Goal: Task Accomplishment & Management: Complete application form

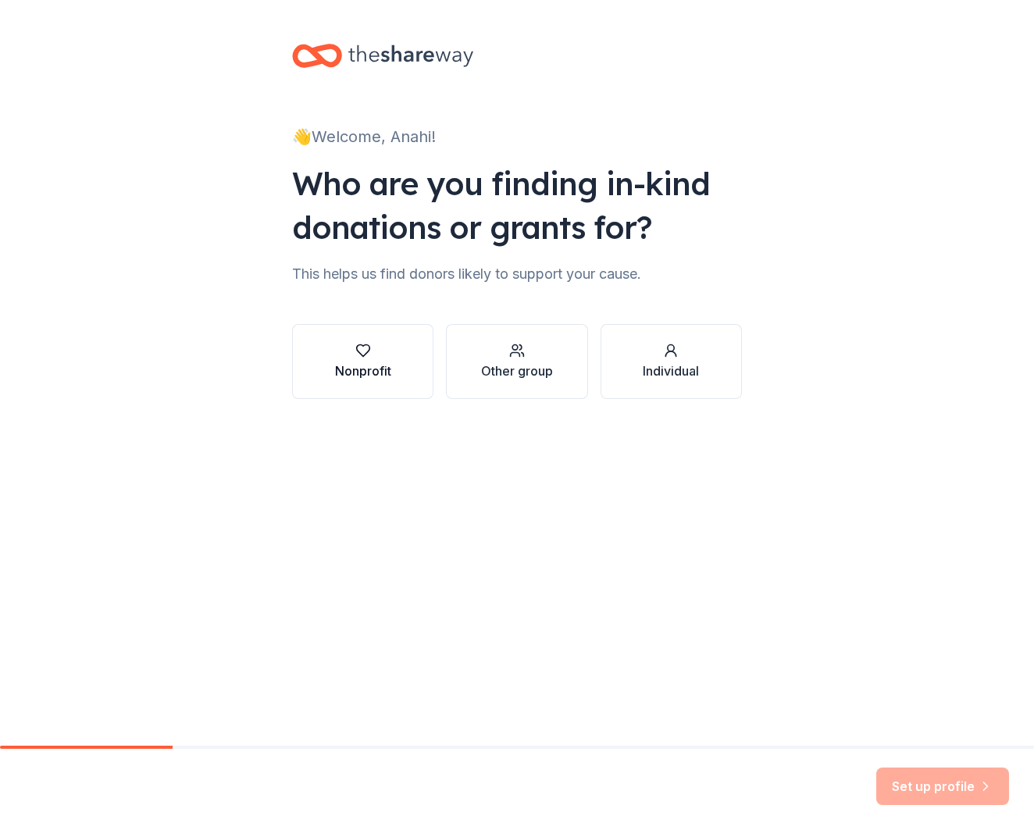
click at [396, 383] on button "Nonprofit" at bounding box center [362, 361] width 141 height 75
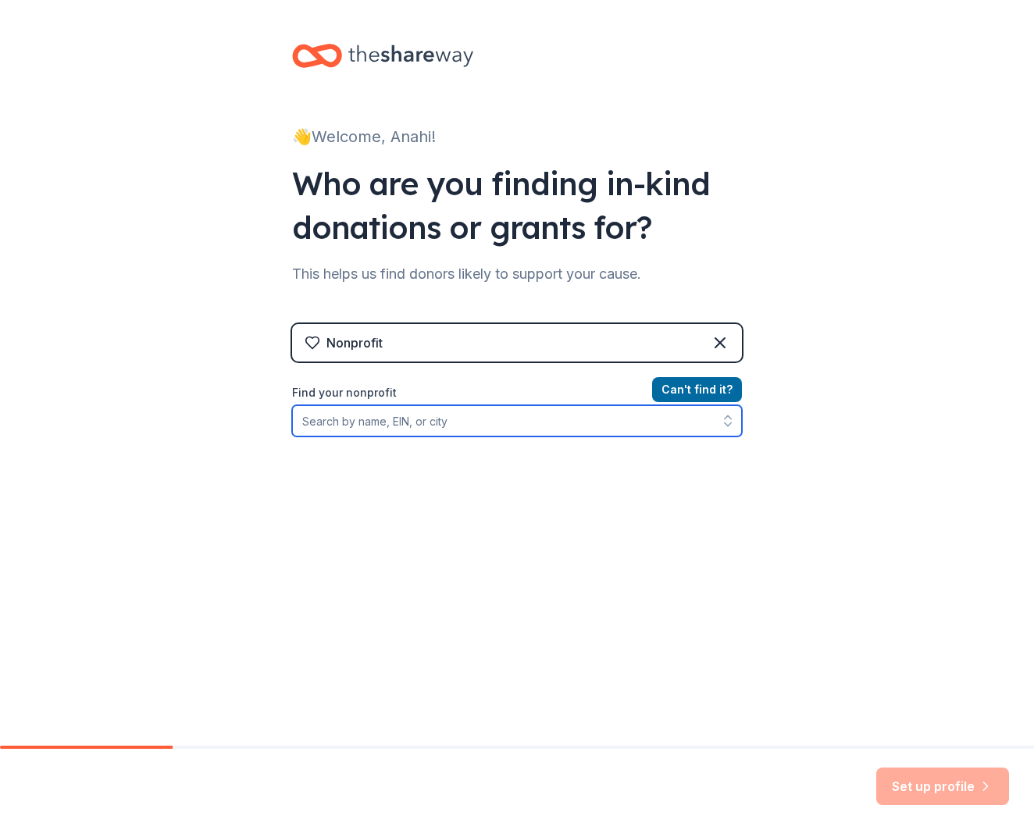
click at [554, 429] on input "Find your nonprofit" at bounding box center [517, 420] width 450 height 31
click at [582, 426] on input "Donors Choose" at bounding box center [517, 420] width 450 height 31
type input "raising canes"
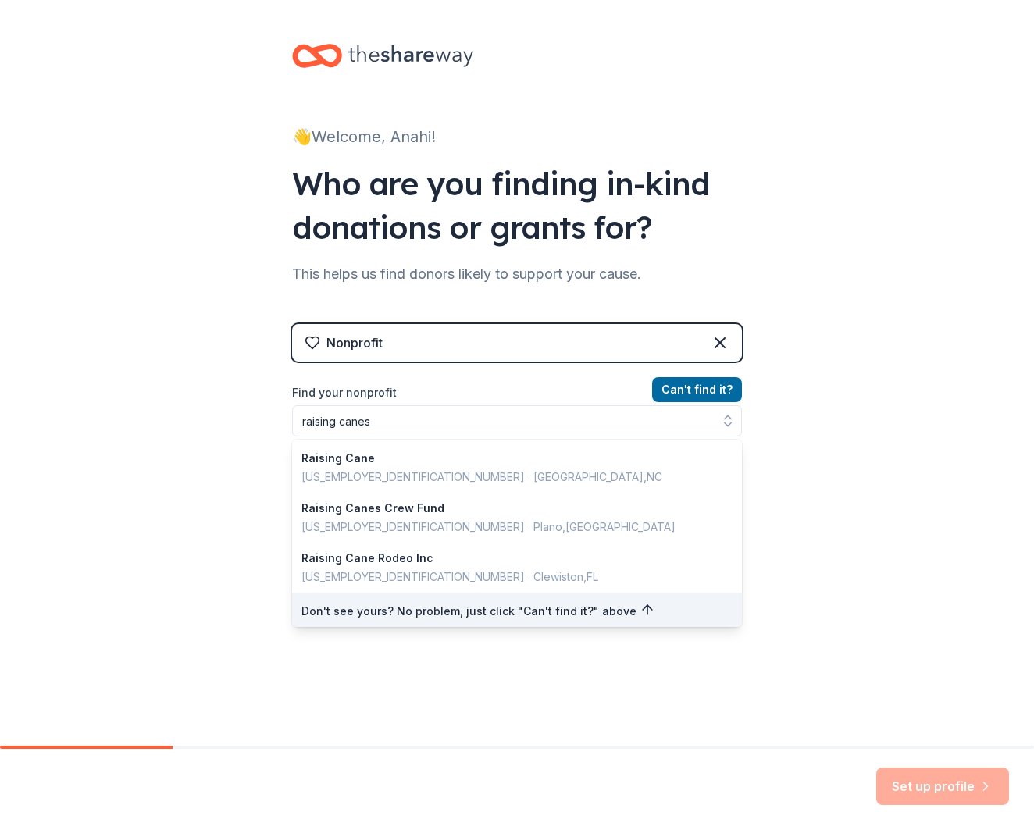
click at [833, 510] on div "👋 Welcome, Anahi! Who are you finding in-kind donations or grants for? This hel…" at bounding box center [517, 333] width 1034 height 667
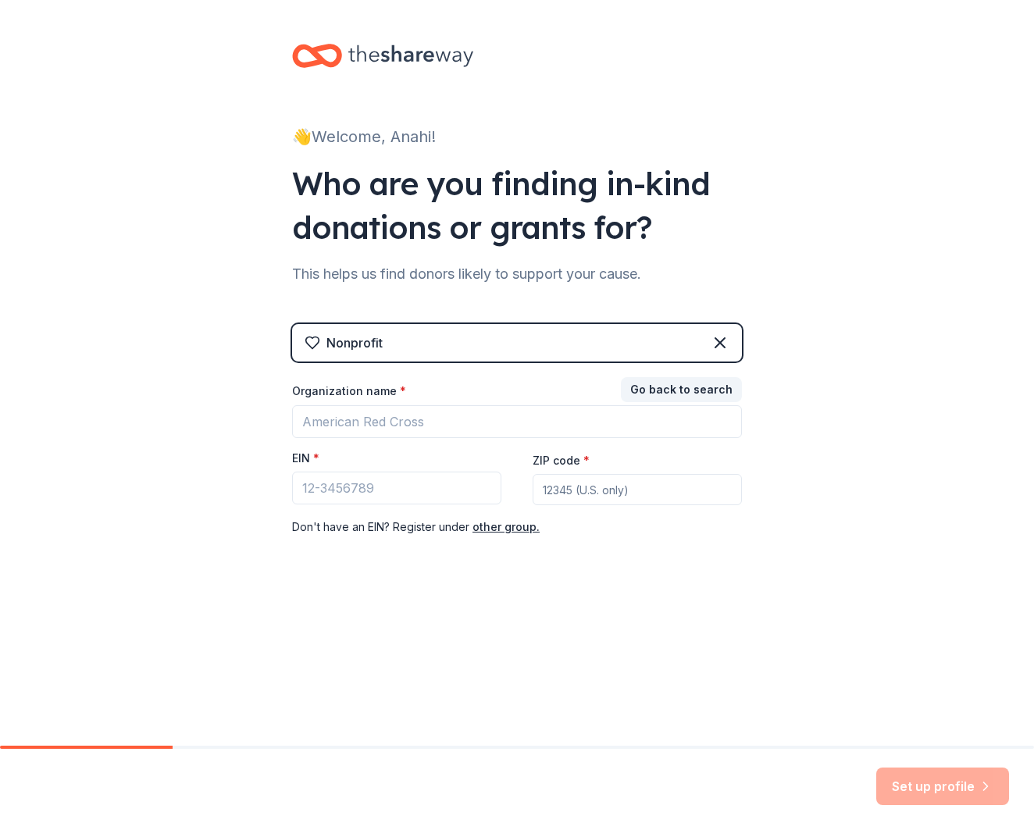
scroll to position [1, 0]
click at [596, 342] on div "Nonprofit" at bounding box center [517, 342] width 450 height 37
click at [714, 348] on icon at bounding box center [719, 342] width 19 height 19
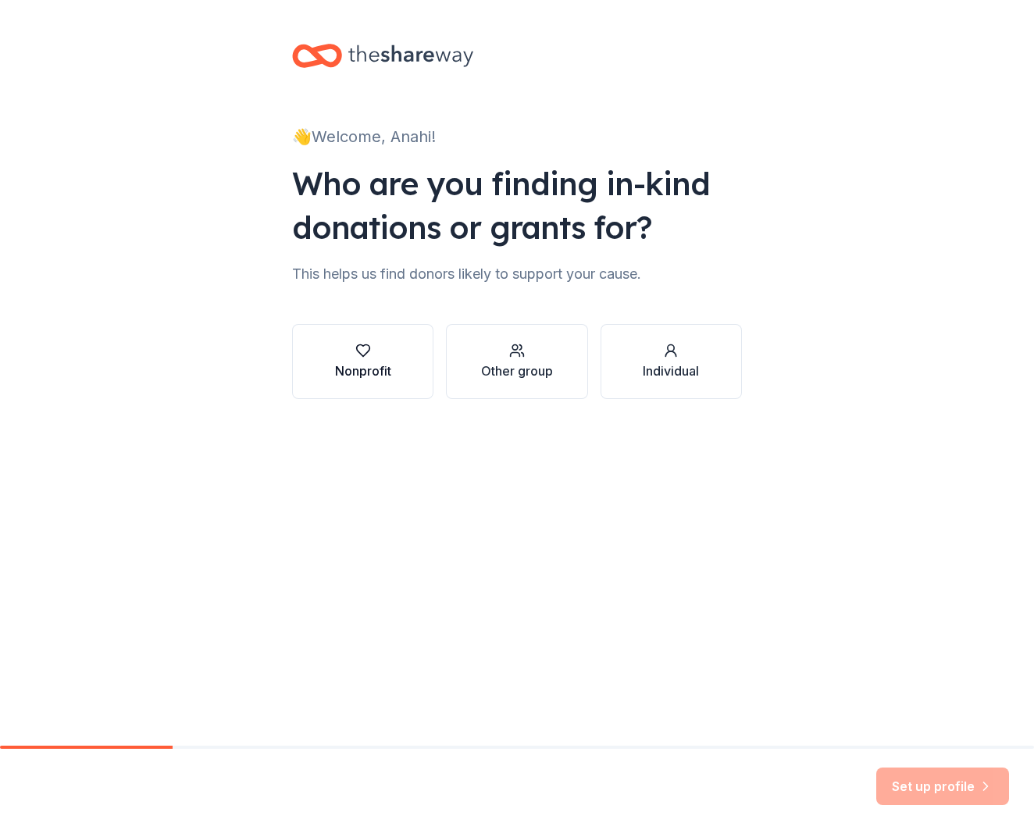
scroll to position [0, 0]
click at [396, 351] on button "Nonprofit" at bounding box center [362, 361] width 141 height 75
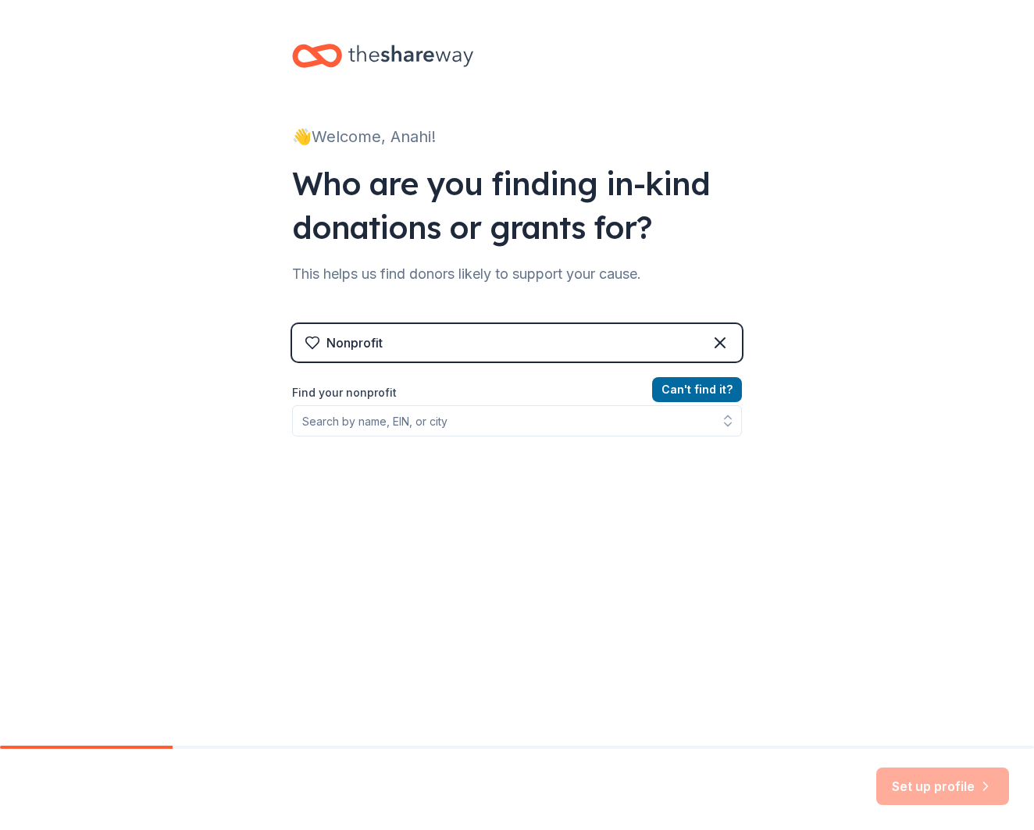
scroll to position [1, 0]
click at [723, 344] on icon at bounding box center [719, 342] width 9 height 9
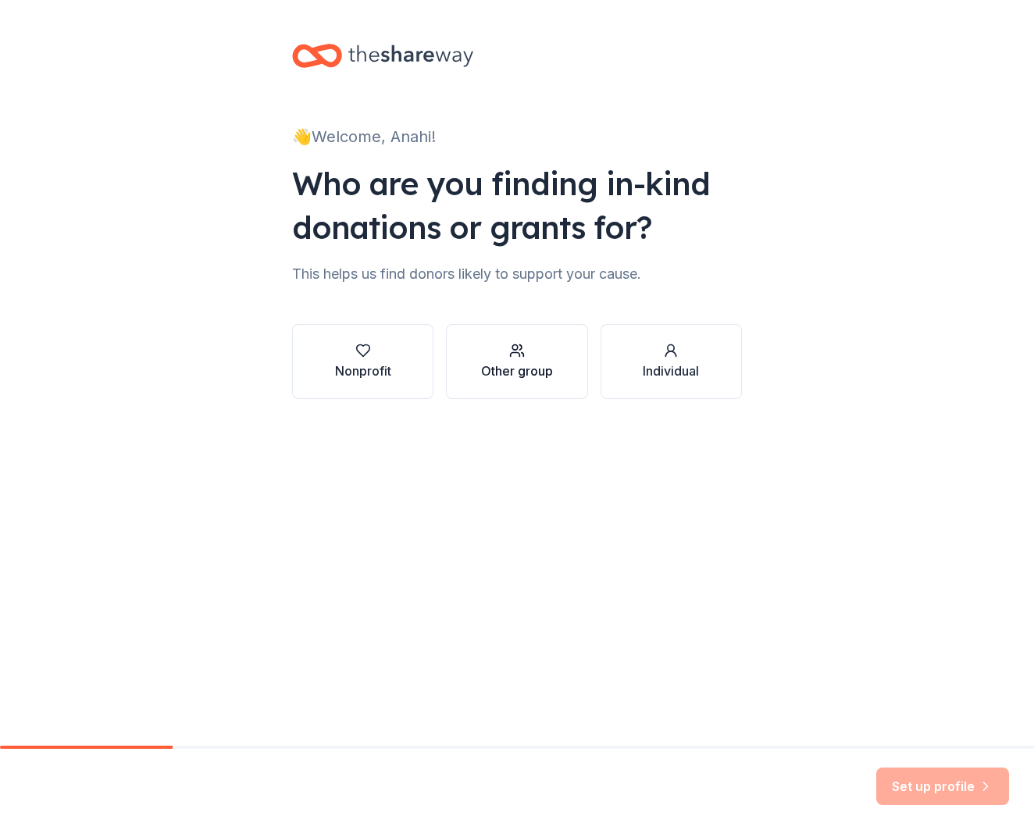
click at [546, 360] on div "Other group" at bounding box center [517, 361] width 72 height 37
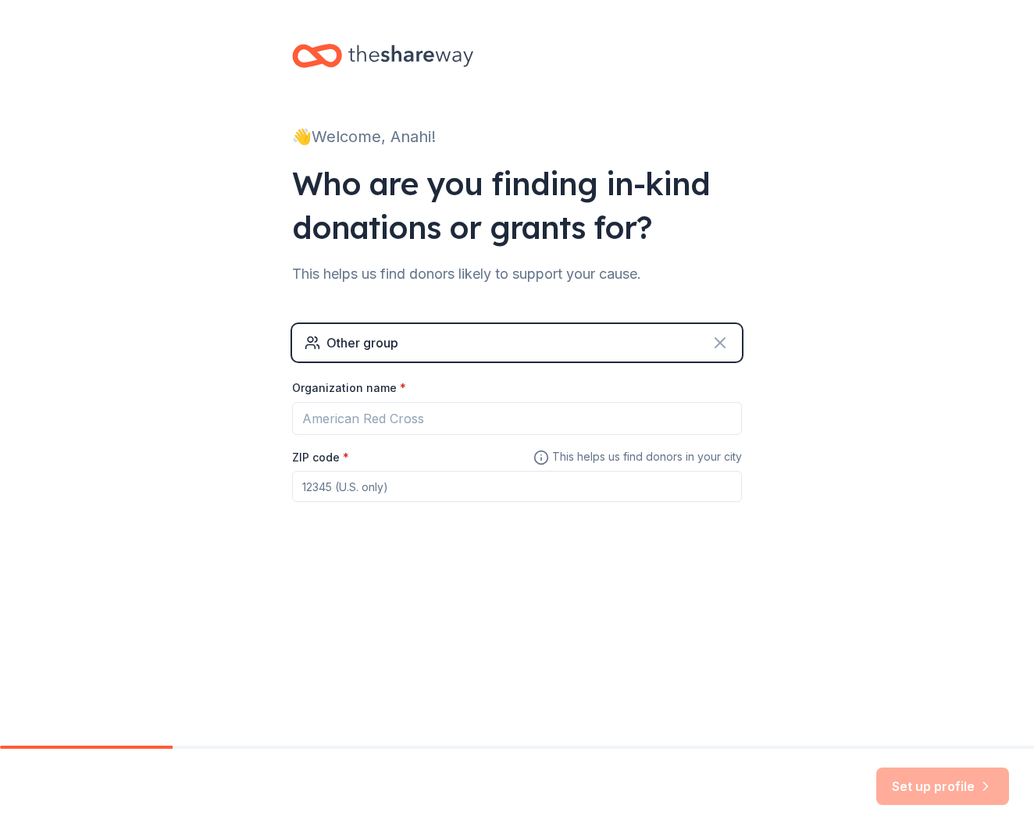
click at [728, 348] on div "Other group" at bounding box center [517, 342] width 450 height 37
click at [723, 346] on icon at bounding box center [719, 342] width 9 height 9
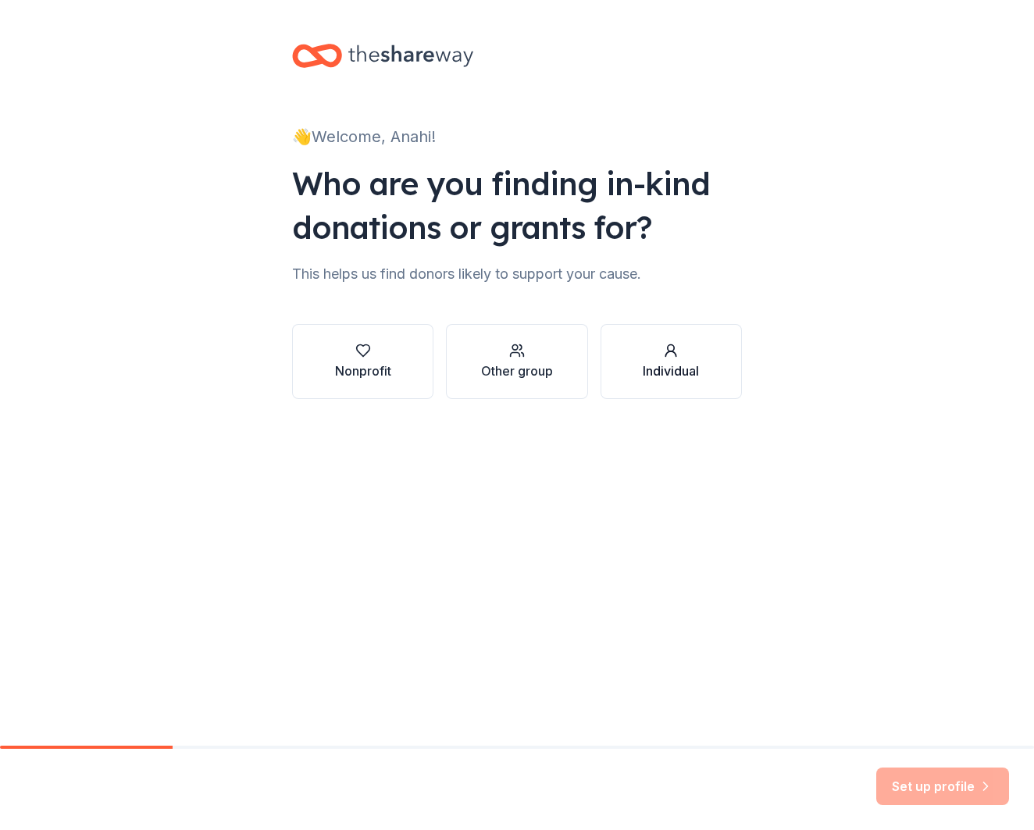
click at [682, 351] on div "button" at bounding box center [670, 351] width 56 height 16
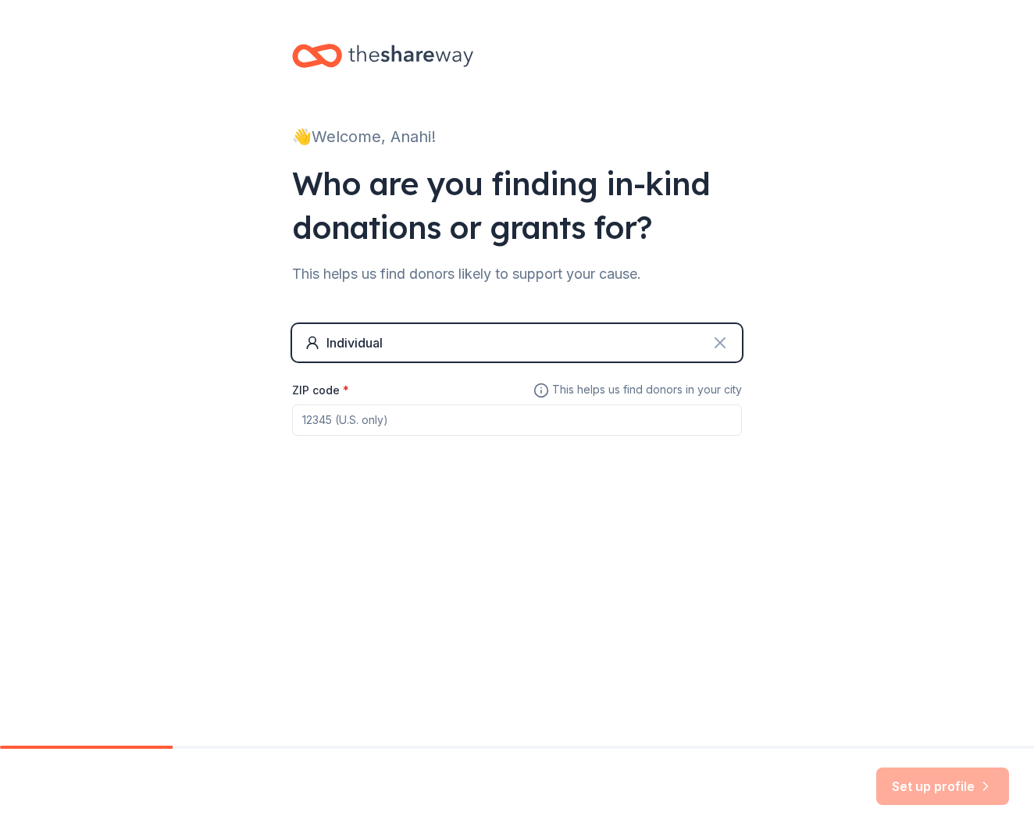
click at [724, 340] on icon at bounding box center [719, 342] width 19 height 19
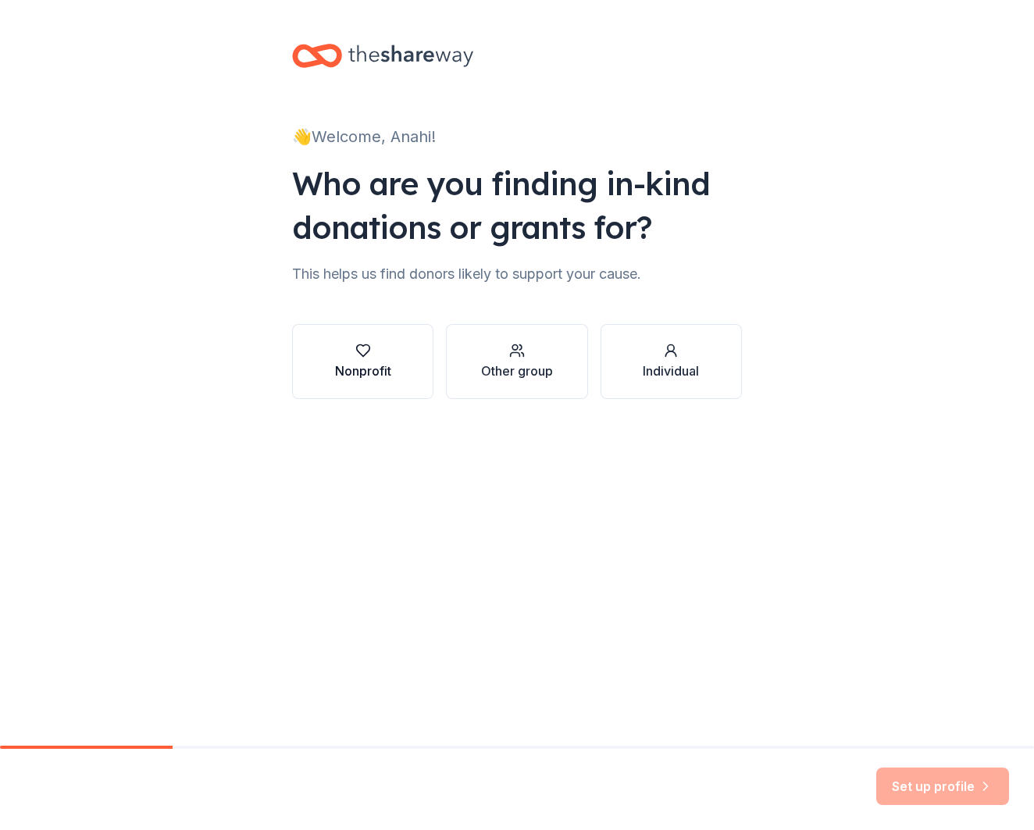
click at [408, 357] on button "Nonprofit" at bounding box center [362, 361] width 141 height 75
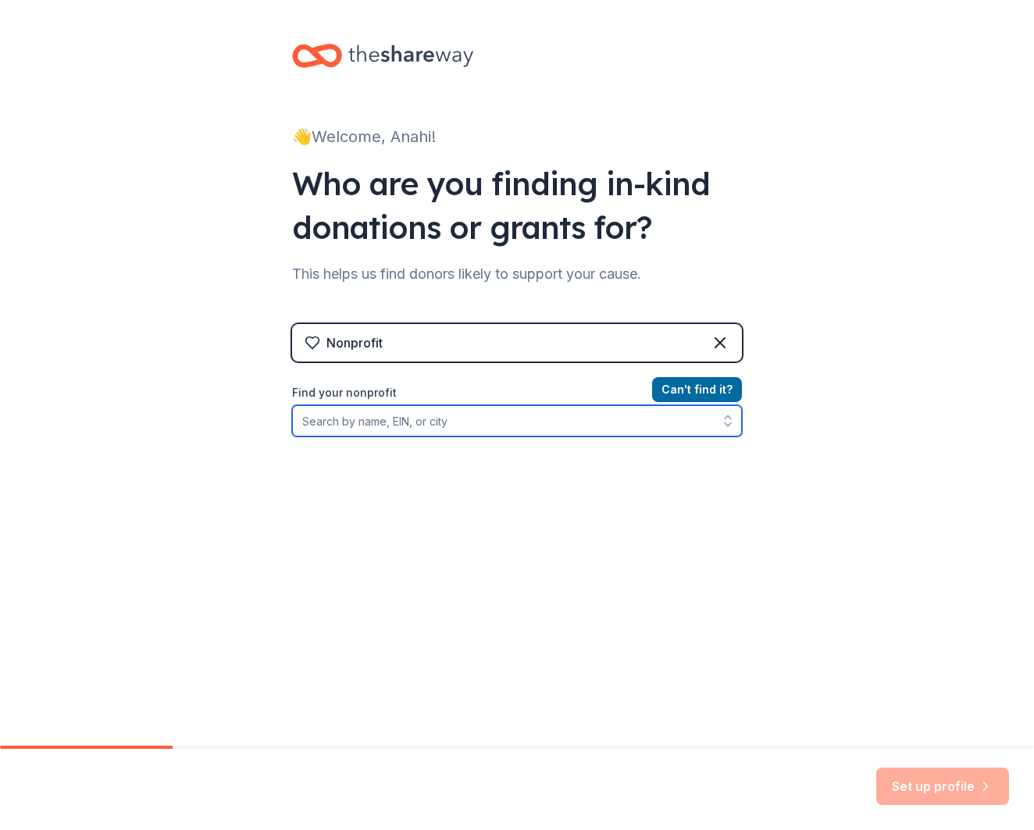
click at [421, 413] on input "Find your nonprofit" at bounding box center [517, 420] width 450 height 31
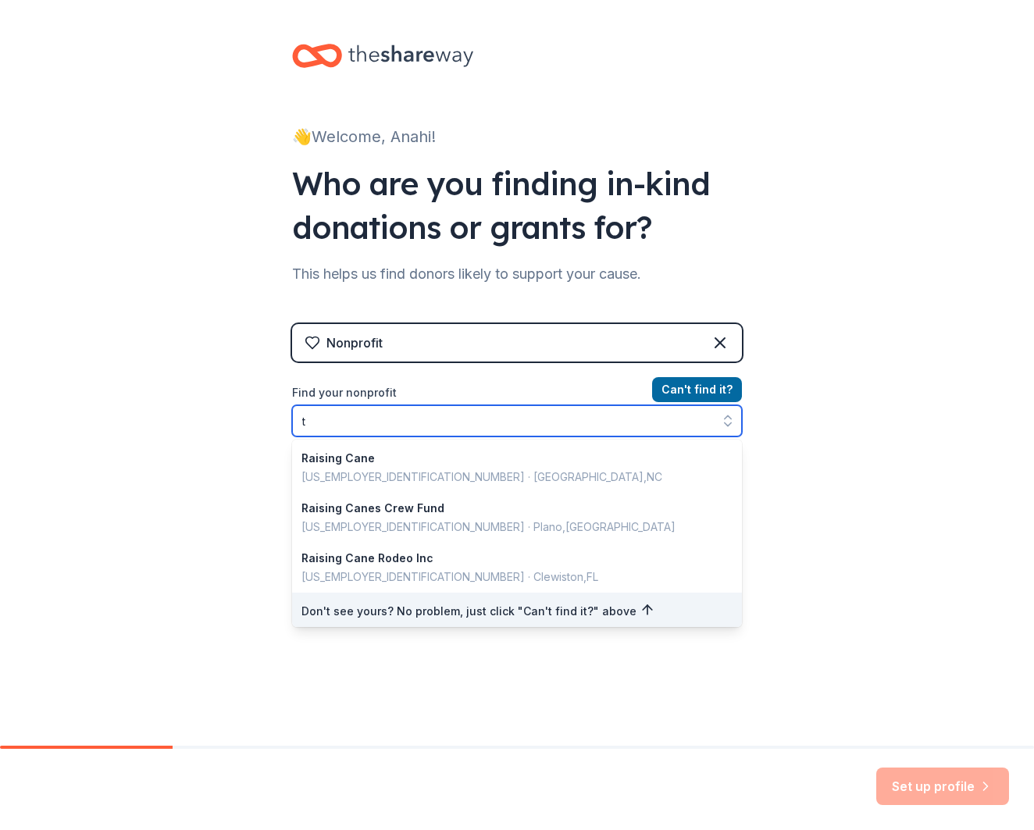
scroll to position [3, 0]
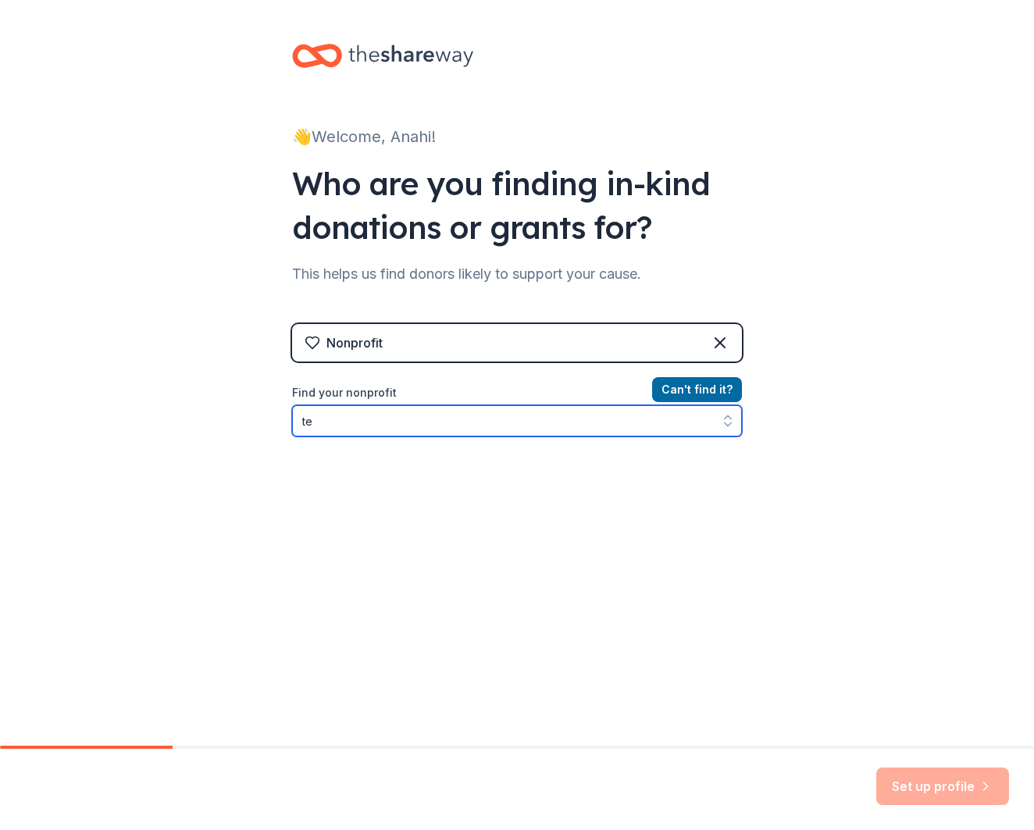
type input "t"
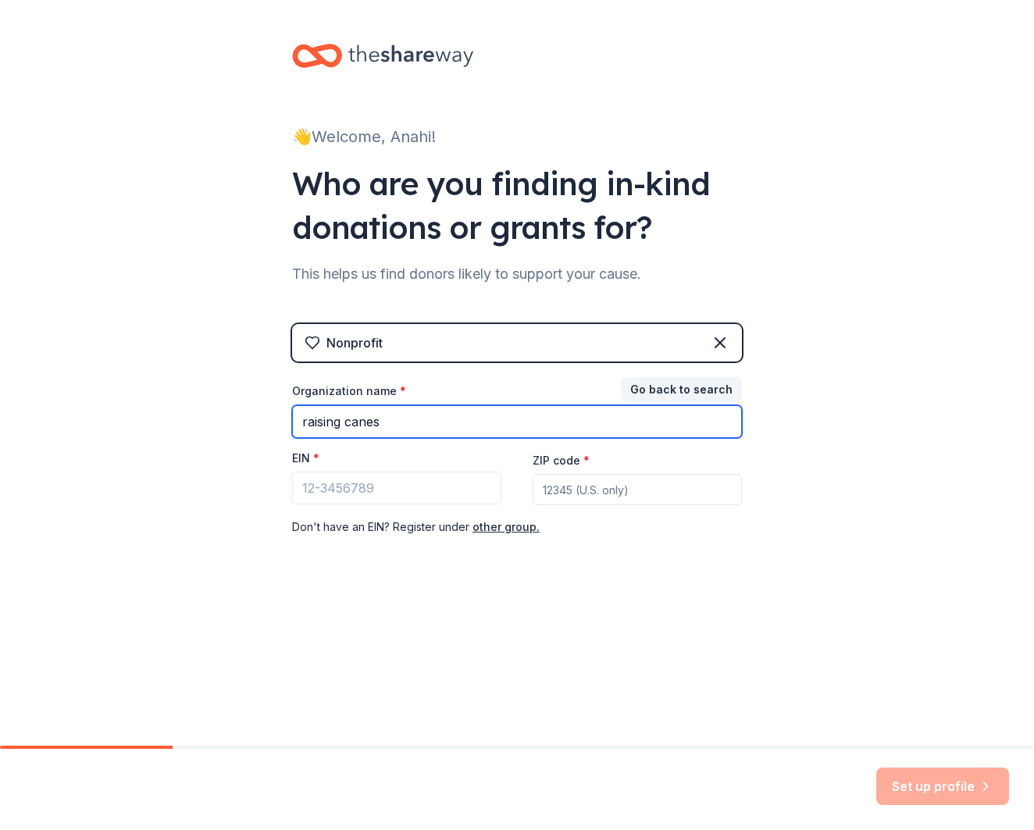
click at [570, 425] on input "raising canes" at bounding box center [517, 421] width 450 height 33
type input "raising canes"
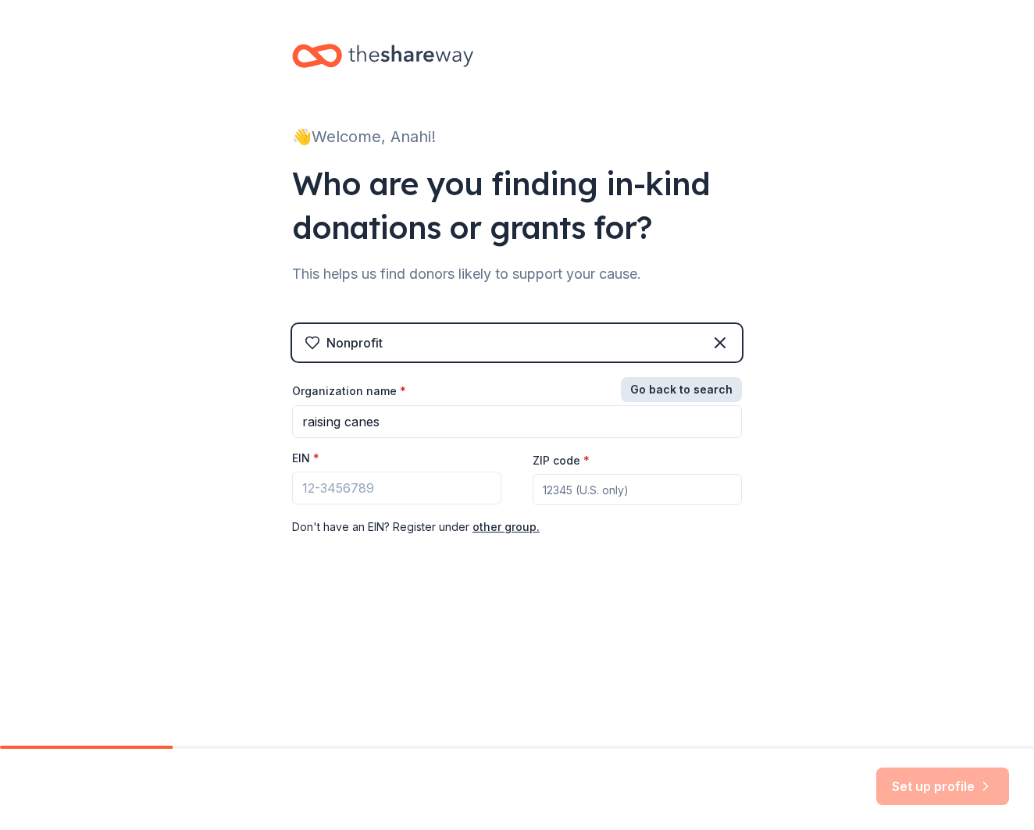
click at [653, 397] on button "Go back to search" at bounding box center [681, 389] width 121 height 25
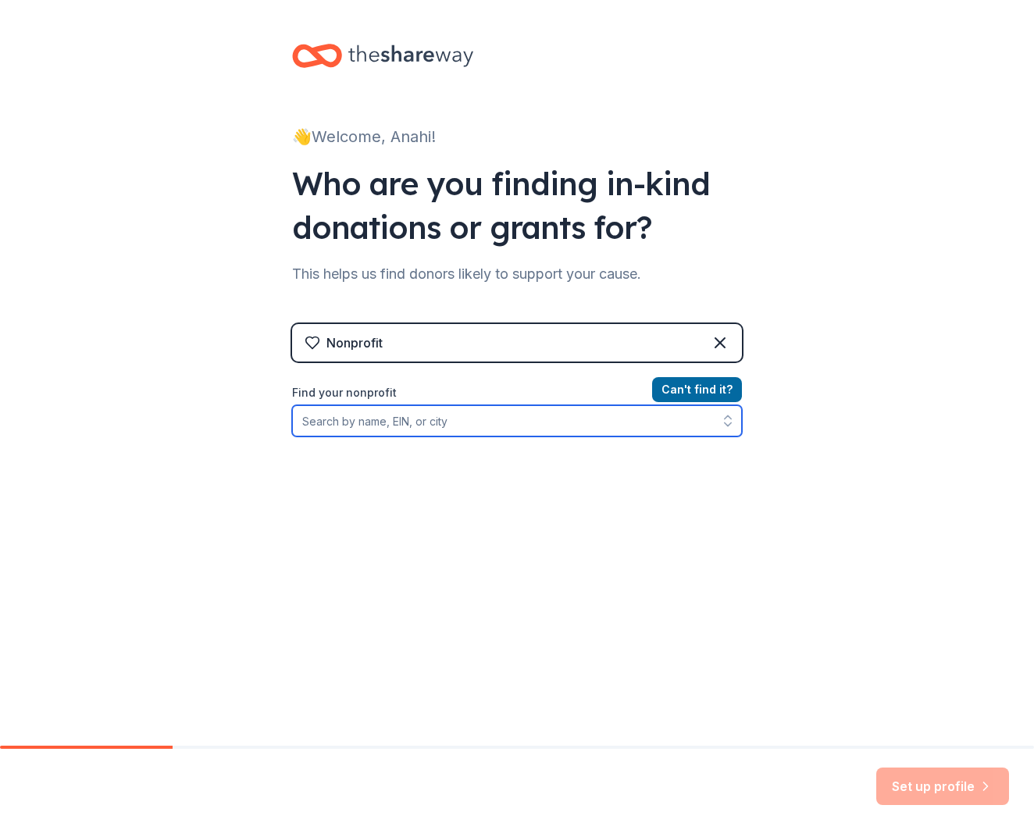
click at [484, 415] on input "Find your nonprofit" at bounding box center [517, 420] width 450 height 31
type input "raising canes"
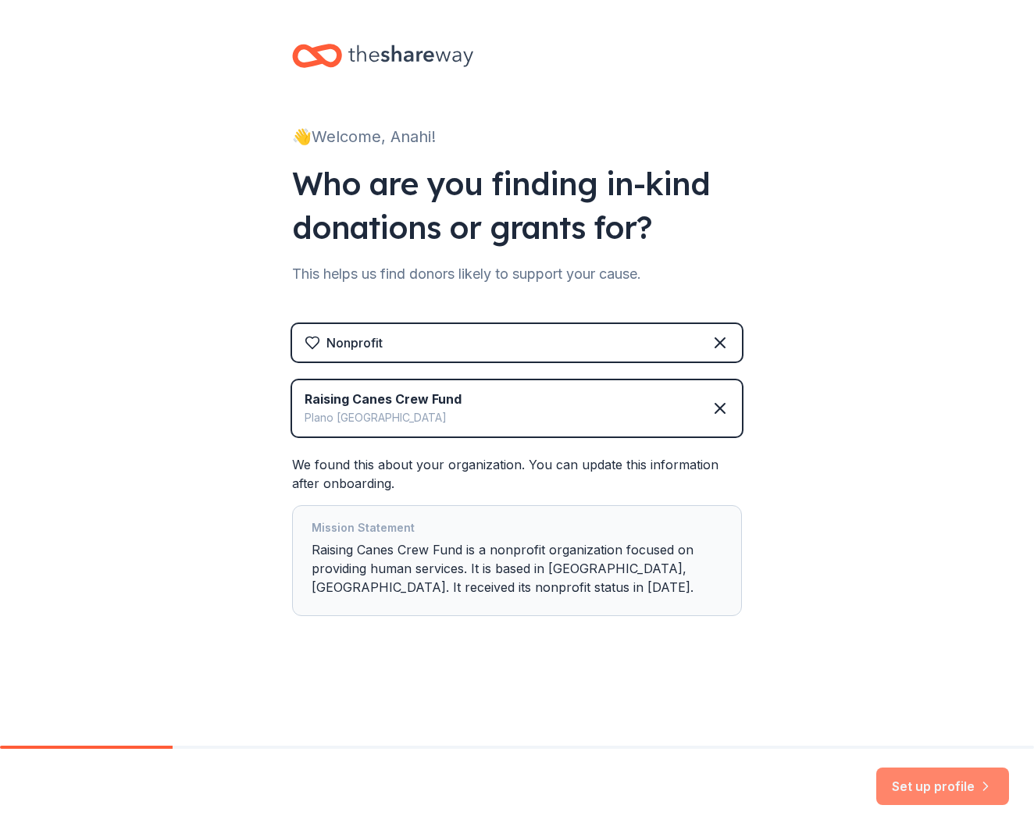
click at [927, 788] on button "Set up profile" at bounding box center [942, 785] width 133 height 37
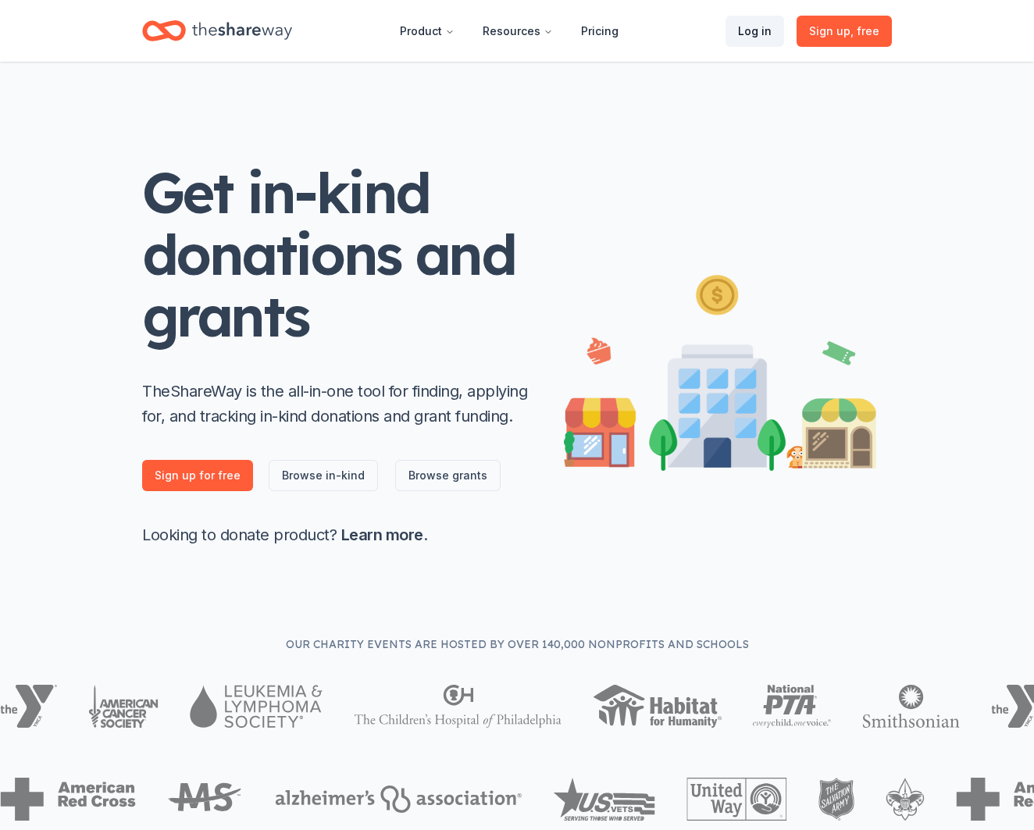
click at [757, 44] on link "Log in" at bounding box center [754, 31] width 59 height 31
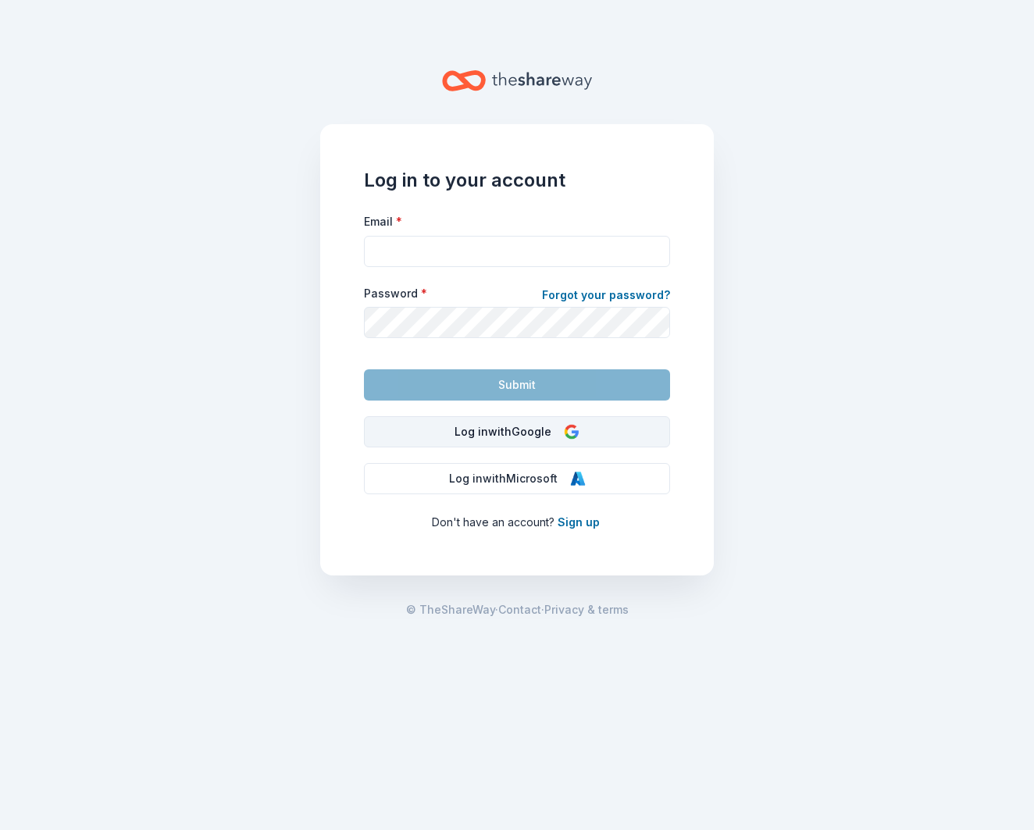
click at [476, 435] on button "Log in with Google" at bounding box center [517, 431] width 306 height 31
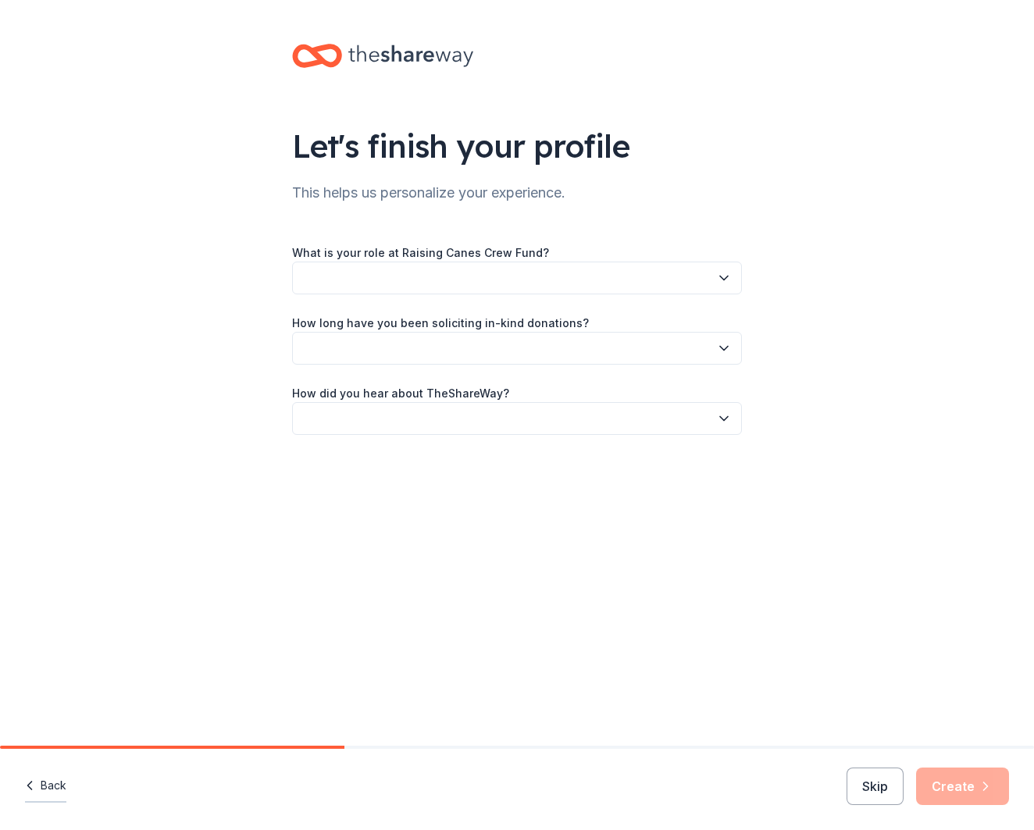
click at [55, 783] on button "Back" at bounding box center [45, 786] width 41 height 33
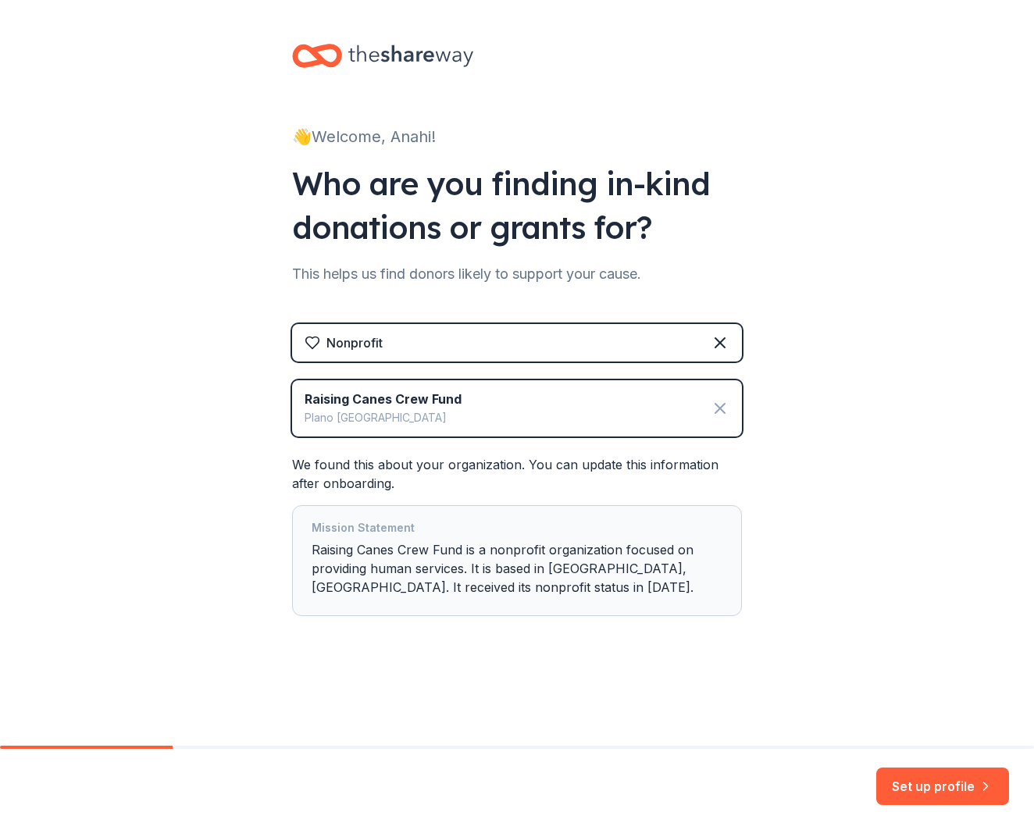
click at [724, 406] on icon at bounding box center [719, 408] width 19 height 19
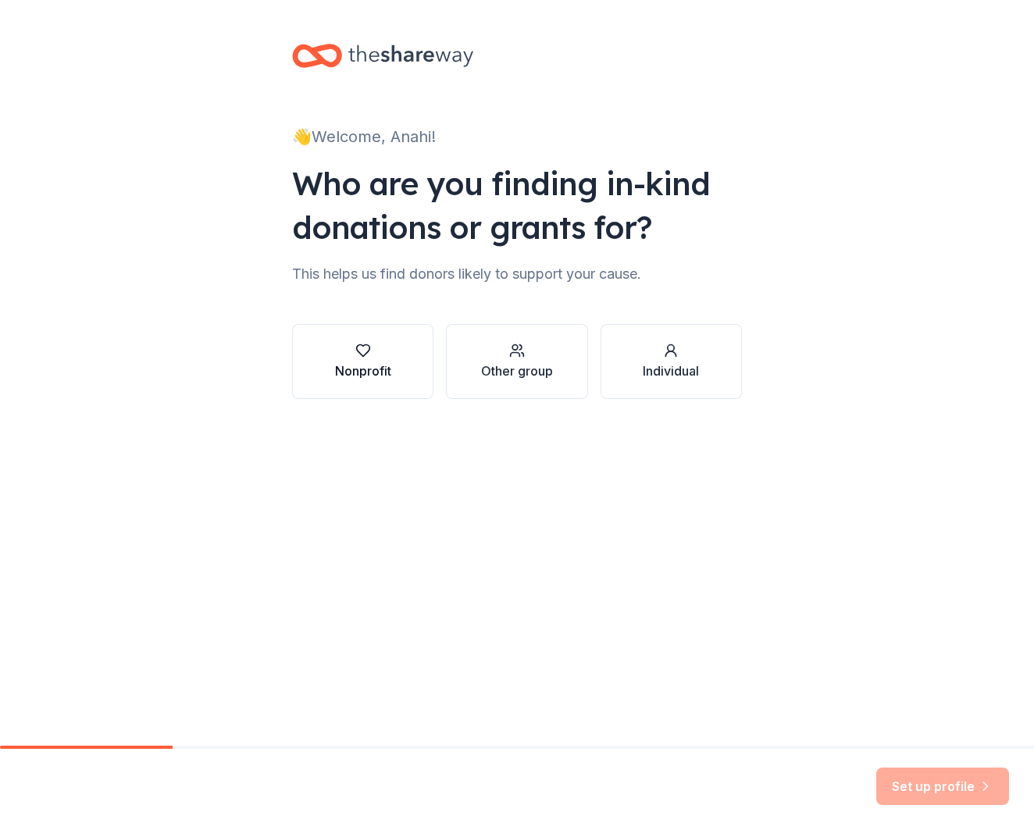
click at [341, 376] on div "Nonprofit" at bounding box center [363, 370] width 56 height 19
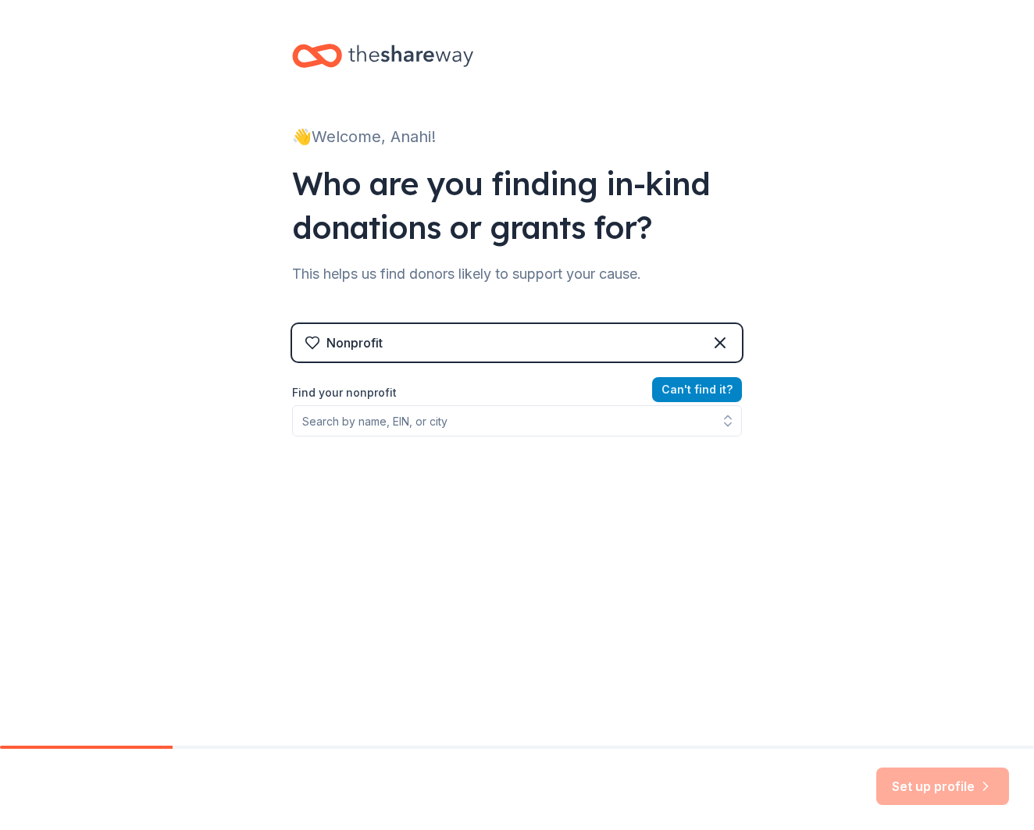
click at [680, 390] on button "Can ' t find it?" at bounding box center [697, 389] width 90 height 25
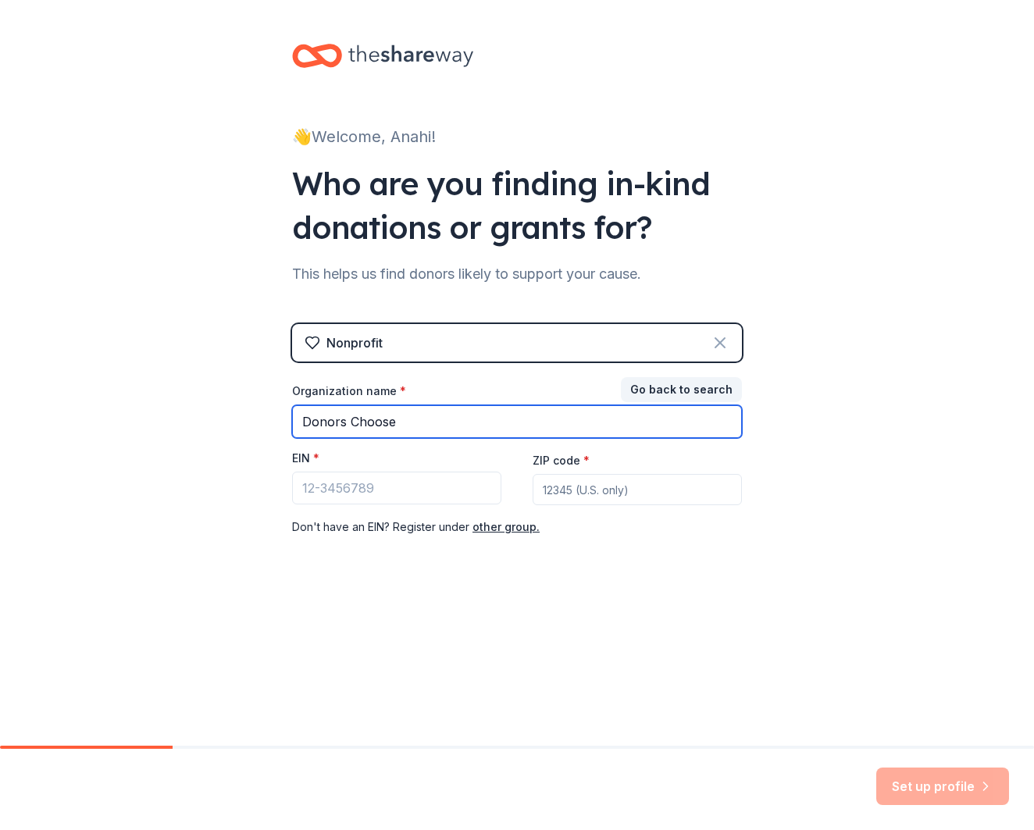
type input "Donors Choose"
click at [727, 340] on icon at bounding box center [719, 342] width 19 height 19
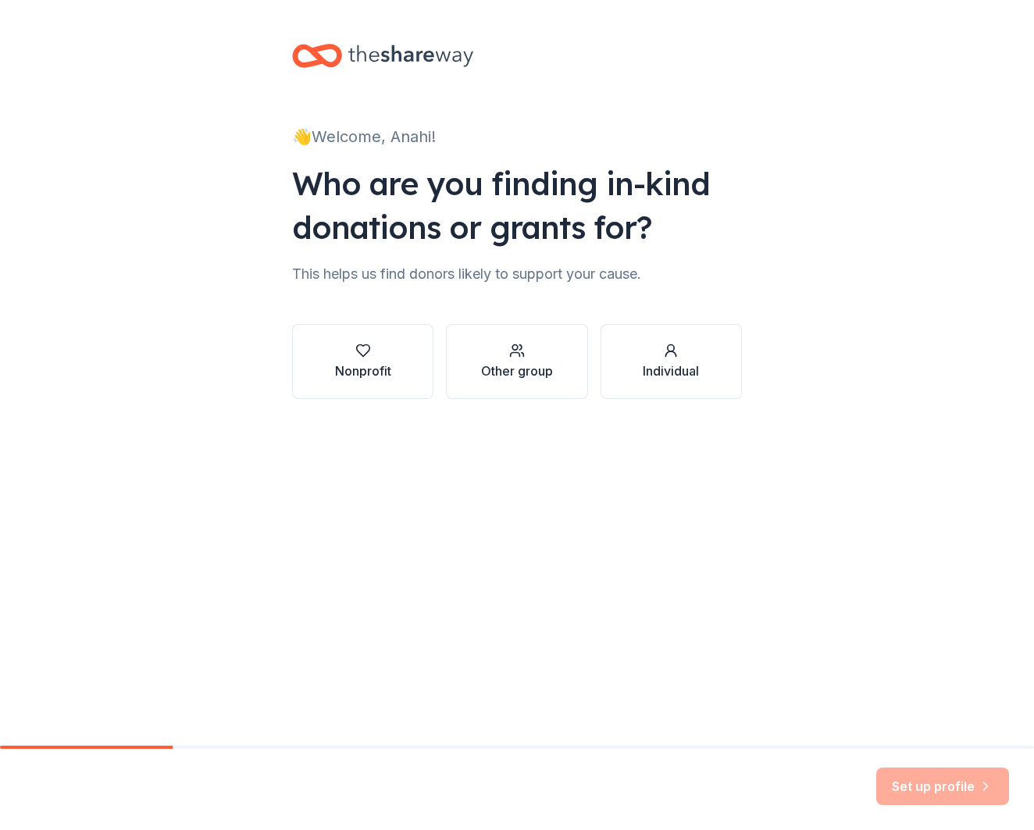
click at [701, 365] on button "Individual" at bounding box center [670, 361] width 141 height 75
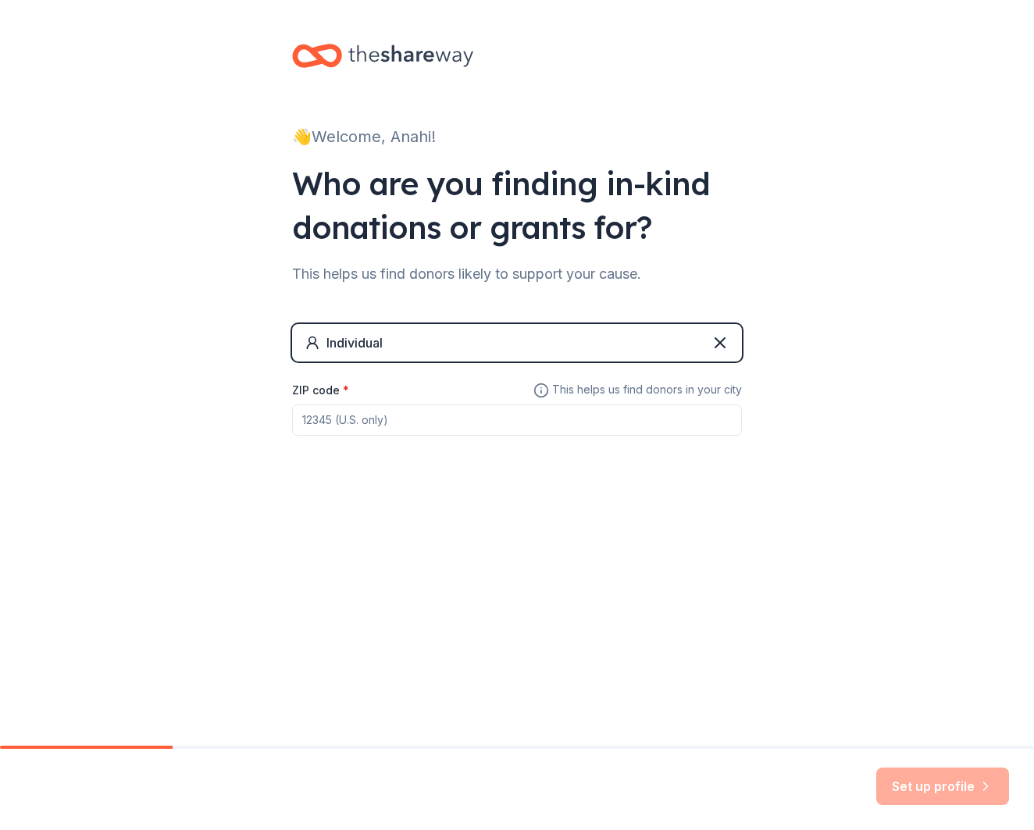
click at [402, 419] on input "ZIP code *" at bounding box center [517, 419] width 450 height 31
type input "78586"
click at [916, 790] on button "Set up profile" at bounding box center [942, 785] width 133 height 37
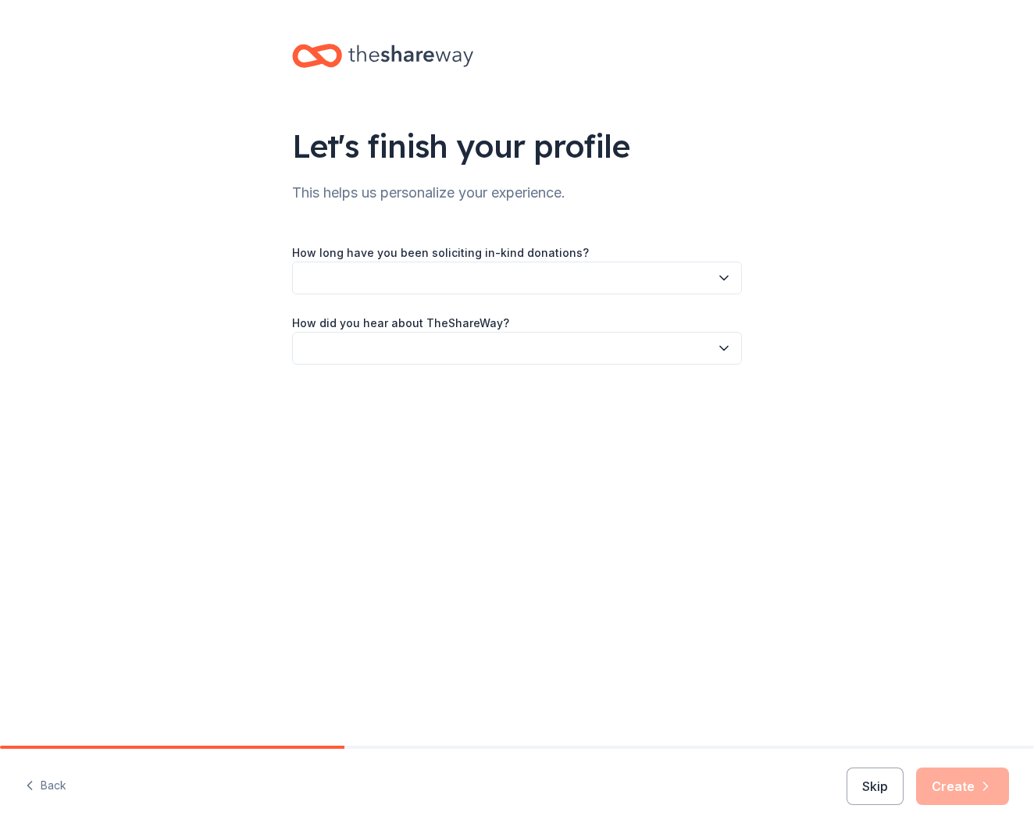
click at [396, 293] on button "button" at bounding box center [517, 278] width 450 height 33
click at [377, 326] on div "This is my first time!" at bounding box center [357, 320] width 99 height 19
click at [384, 341] on button "button" at bounding box center [517, 348] width 450 height 33
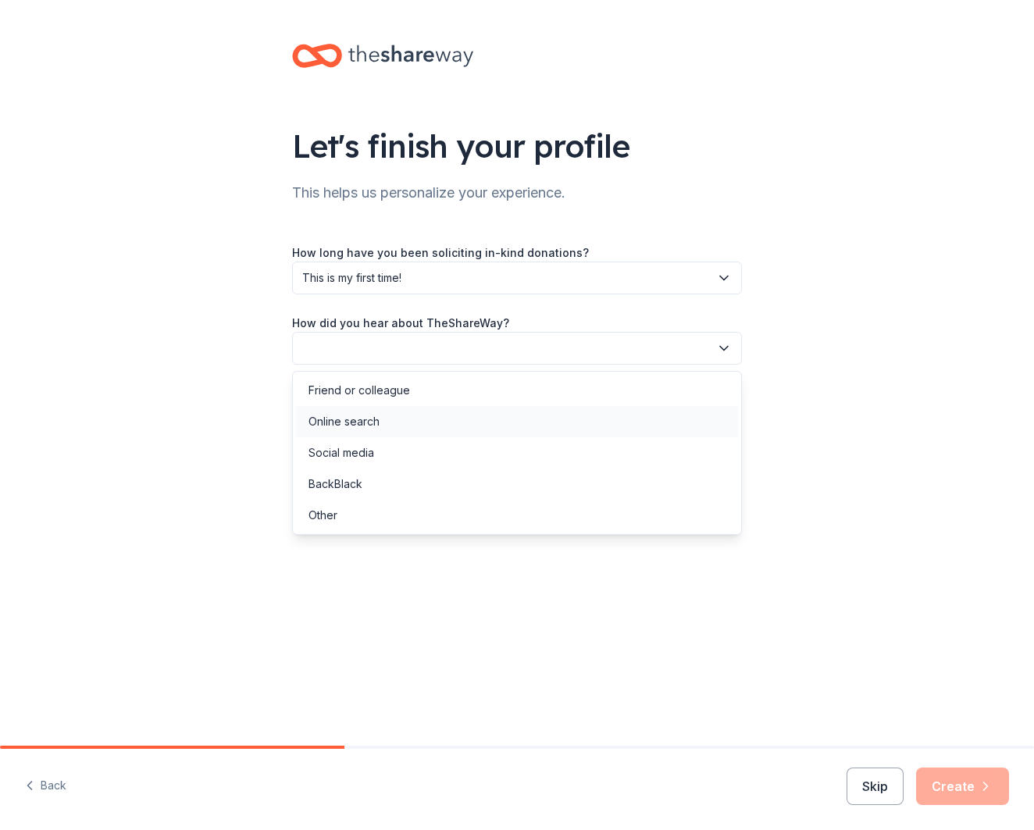
click at [414, 422] on div "Online search" at bounding box center [517, 421] width 442 height 31
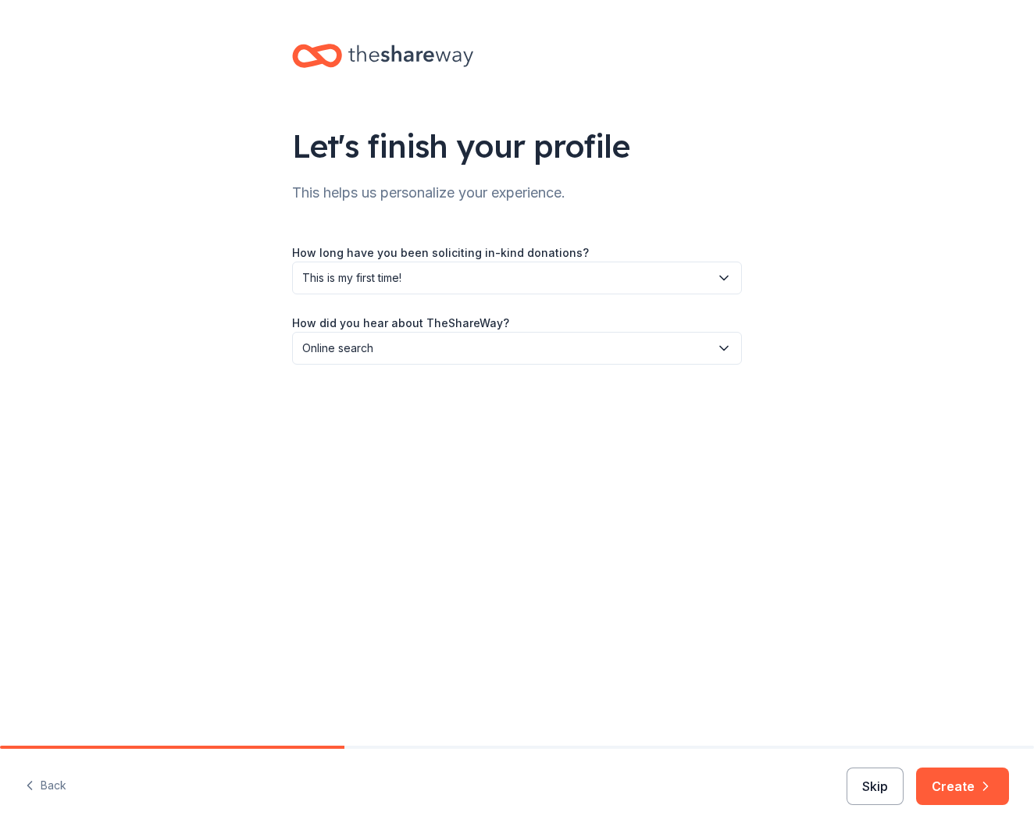
click at [901, 780] on button "Skip" at bounding box center [874, 785] width 57 height 37
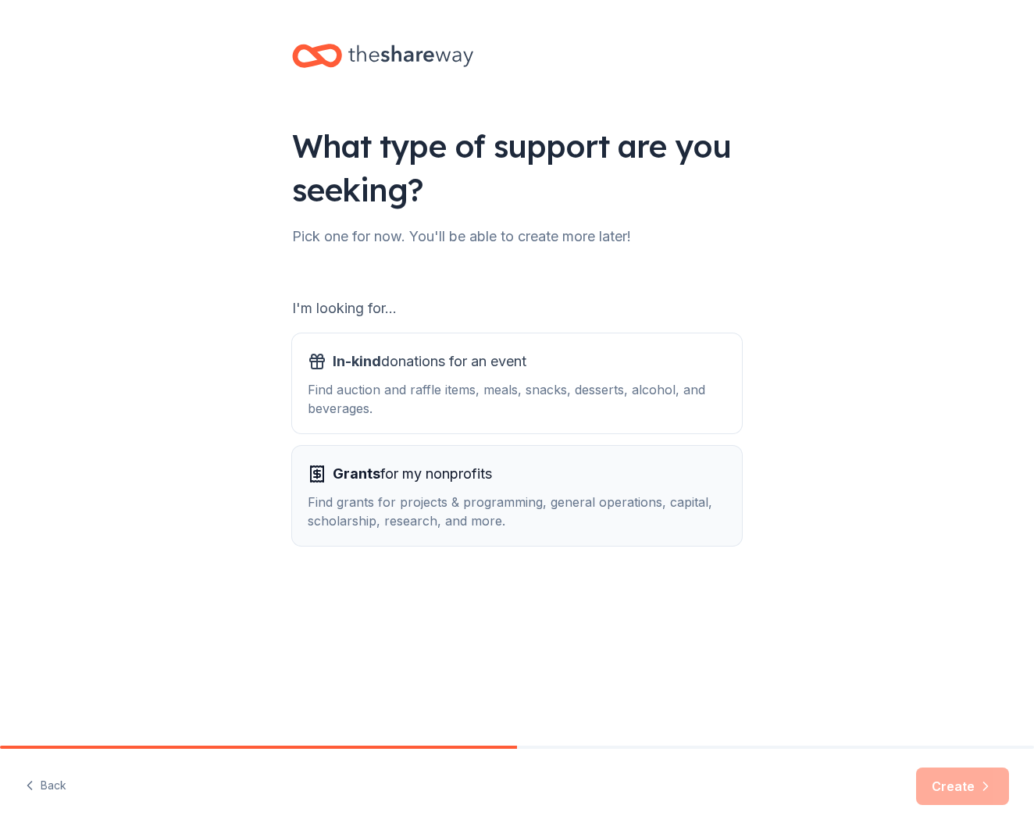
click at [553, 510] on div "Find grants for projects & programming, general operations, capital, scholarshi…" at bounding box center [517, 511] width 418 height 37
